Goal: Information Seeking & Learning: Check status

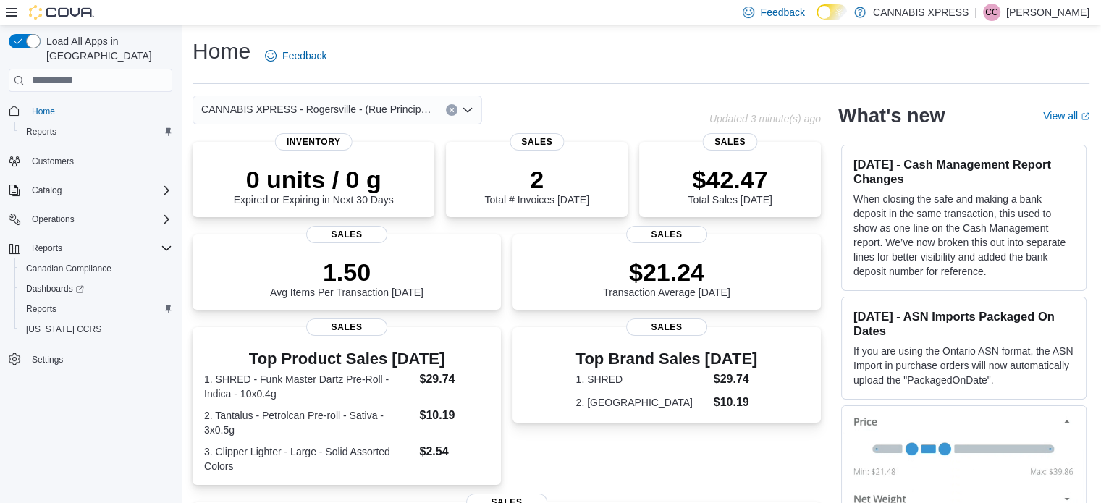
drag, startPoint x: 818, startPoint y: 350, endPoint x: 835, endPoint y: 394, distance: 47.4
drag, startPoint x: 835, startPoint y: 394, endPoint x: 542, endPoint y: 444, distance: 297.2
click at [542, 444] on div "Top Brand Sales Today 1. SHRED $29.74 2. Tantalus $10.19 Sales" at bounding box center [666, 406] width 308 height 158
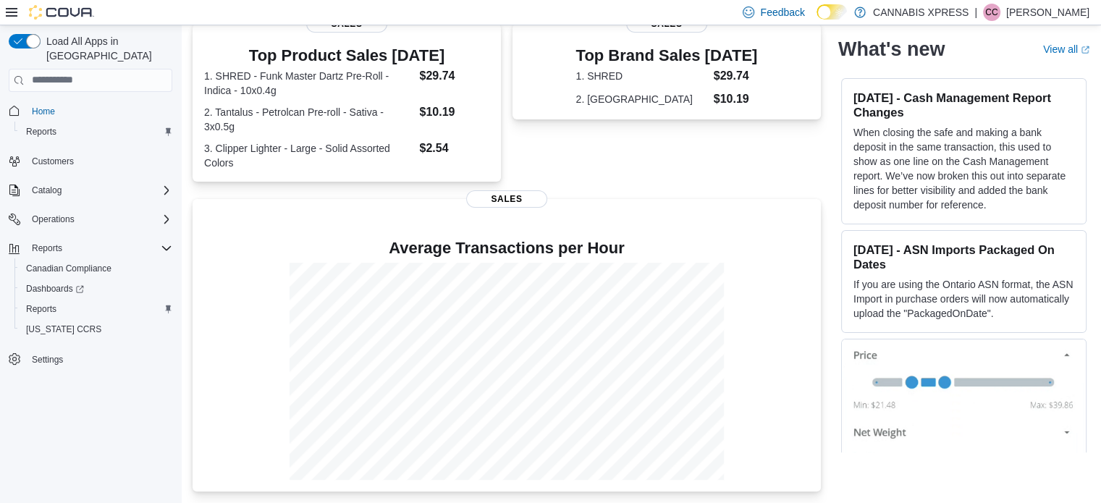
scroll to position [16, 0]
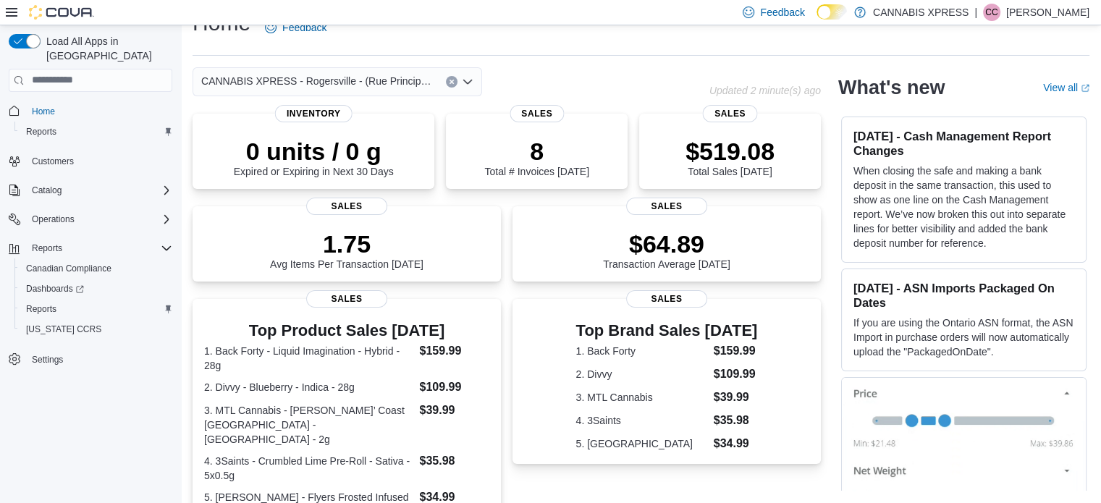
scroll to position [4, 0]
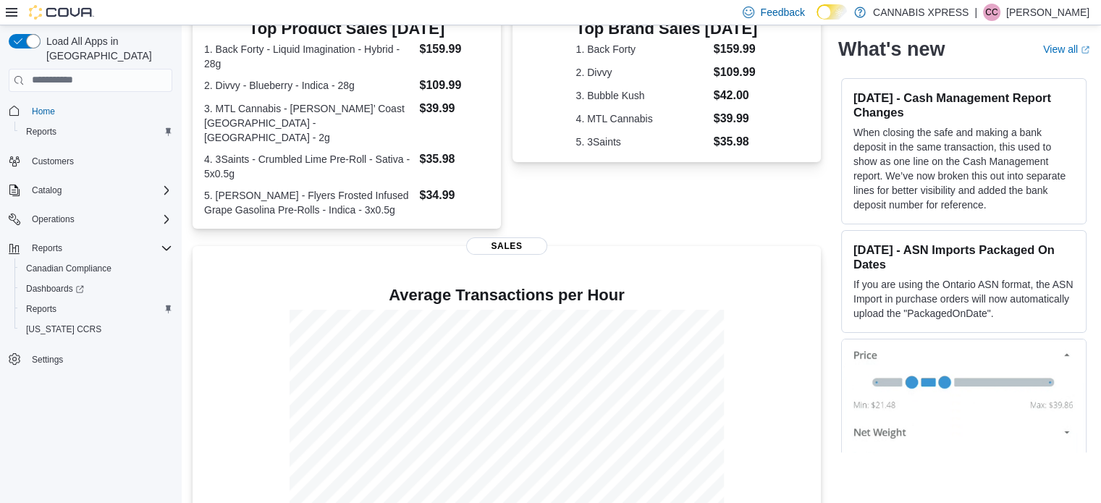
scroll to position [365, 0]
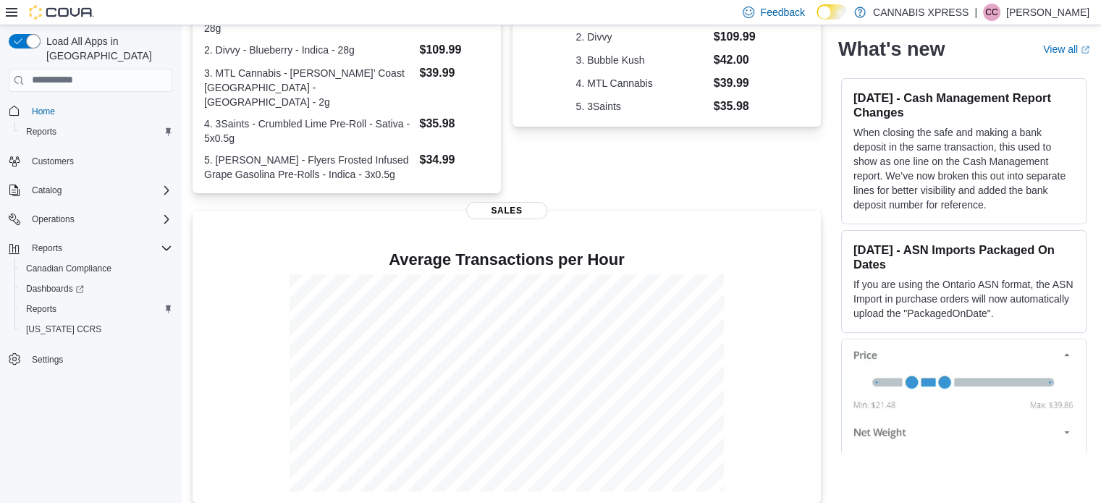
click at [734, 156] on div "Top Brand Sales Today 1. Back Forty $159.99 2. Divvy $109.99 3. Bubble Kush $42…" at bounding box center [666, 78] width 308 height 232
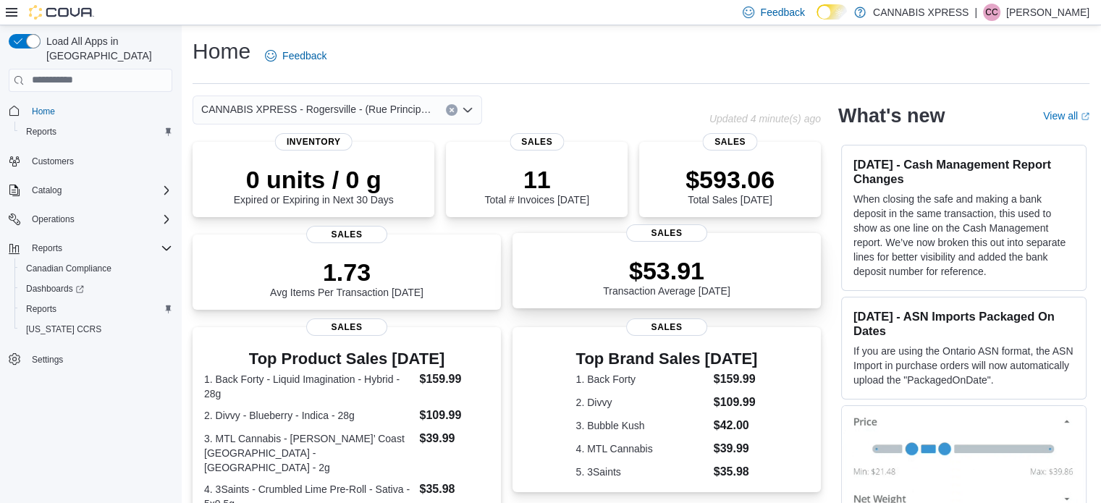
scroll to position [0, 0]
drag, startPoint x: 563, startPoint y: 132, endPoint x: 519, endPoint y: 95, distance: 57.5
click at [519, 96] on div "CANNABIS XPRESS - Rogersville - (Rue Principale)" at bounding box center [450, 110] width 517 height 29
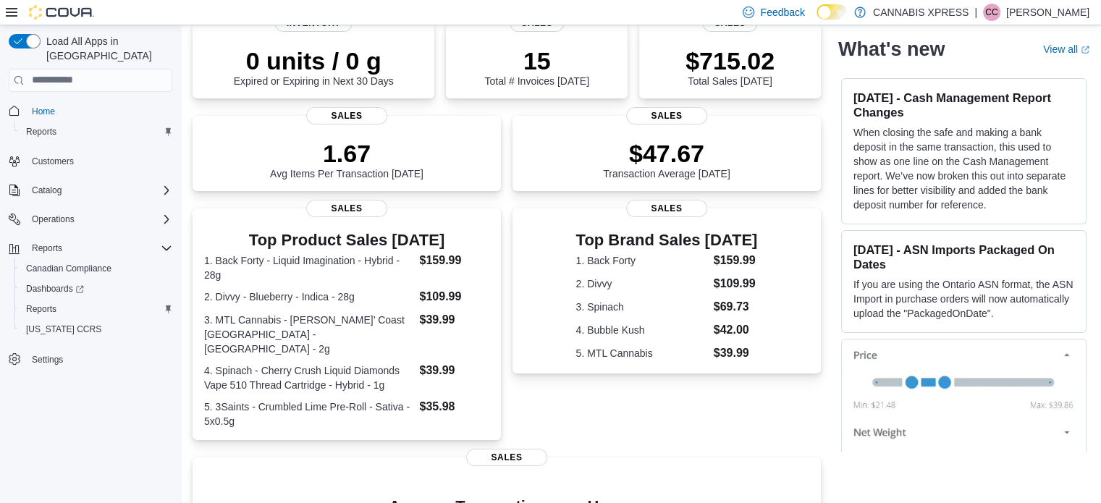
scroll to position [145, 0]
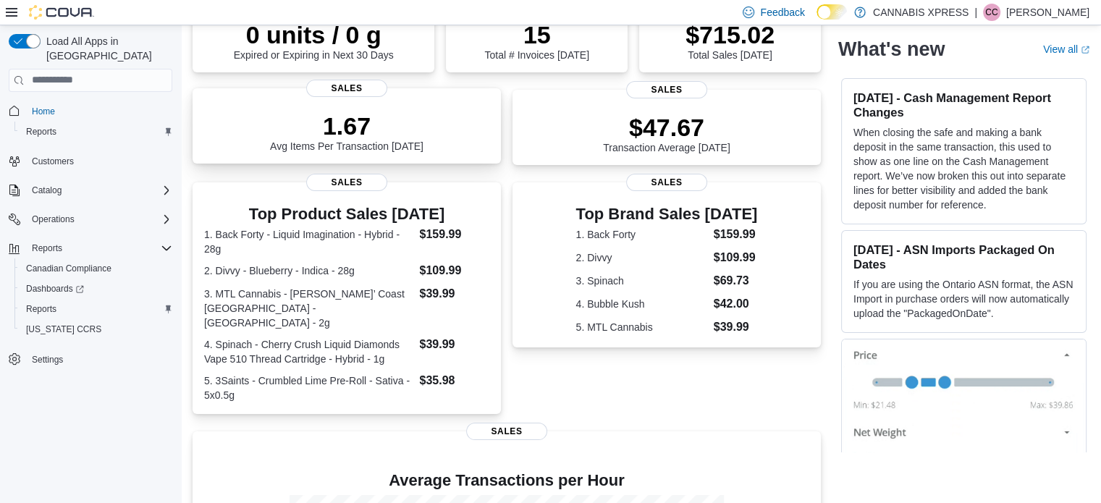
click at [460, 138] on div "1.67 Avg Items Per Transaction Today" at bounding box center [346, 129] width 285 height 46
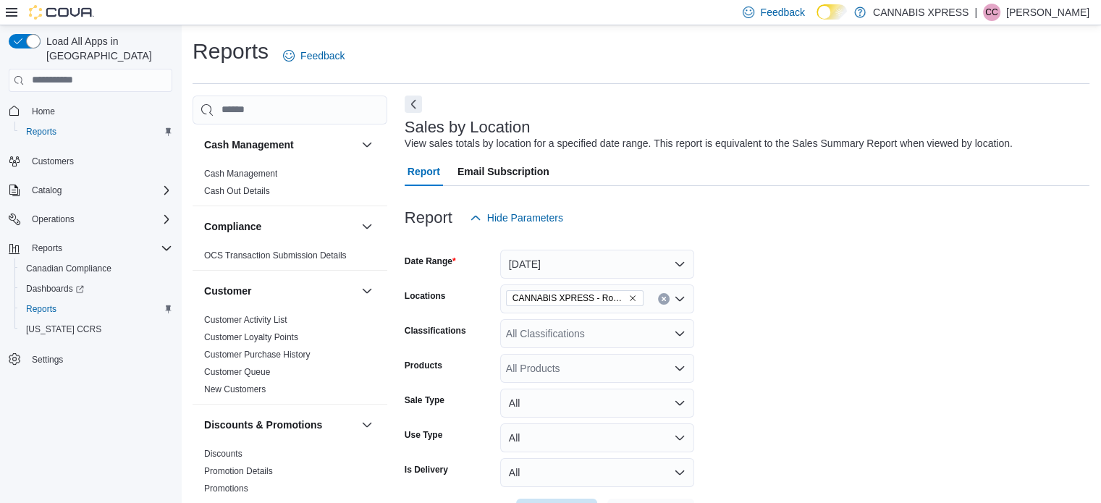
scroll to position [33, 0]
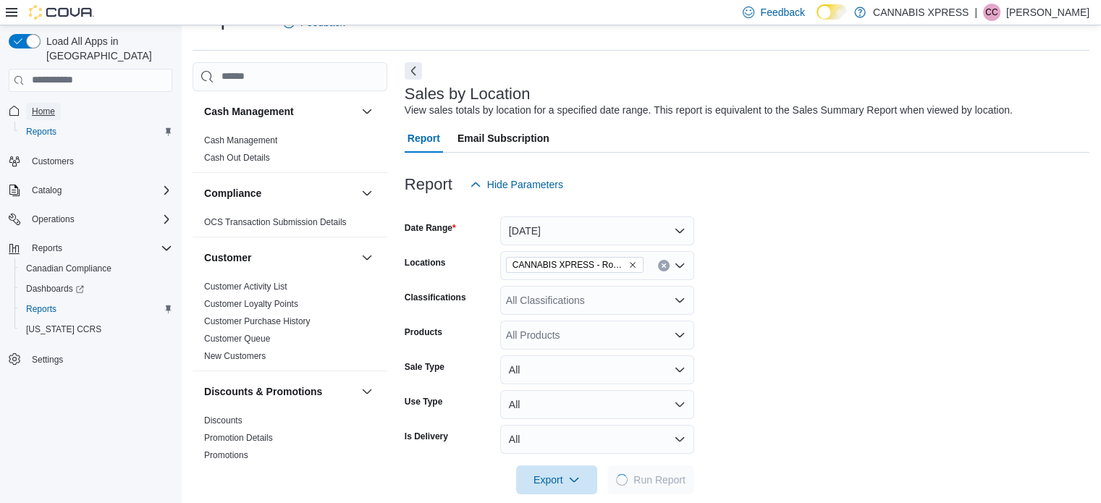
click at [46, 106] on span "Home" at bounding box center [43, 112] width 23 height 12
